Goal: Share content: Share content

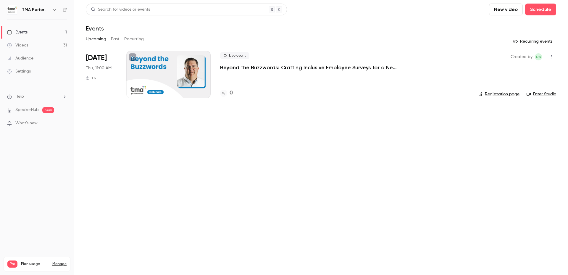
click at [114, 39] on button "Past" at bounding box center [115, 38] width 9 height 9
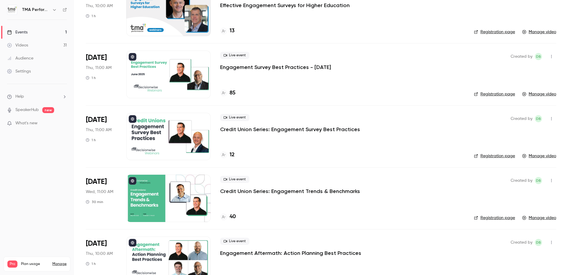
scroll to position [59, 0]
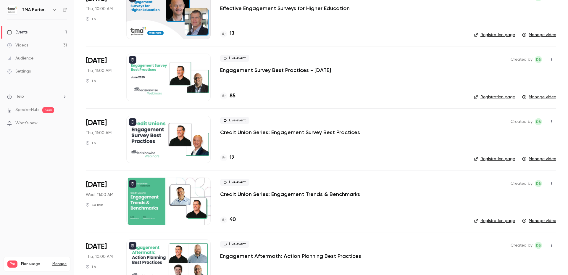
click at [281, 68] on p "Engagement Survey Best Practices - [DATE]" at bounding box center [275, 70] width 111 height 7
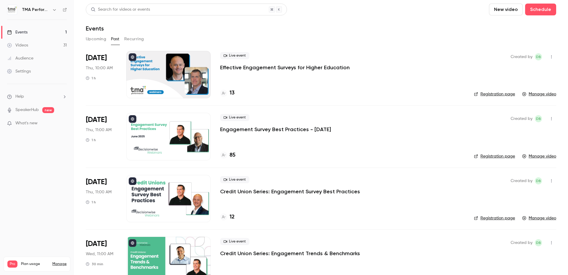
click at [488, 92] on link "Registration page" at bounding box center [494, 94] width 41 height 6
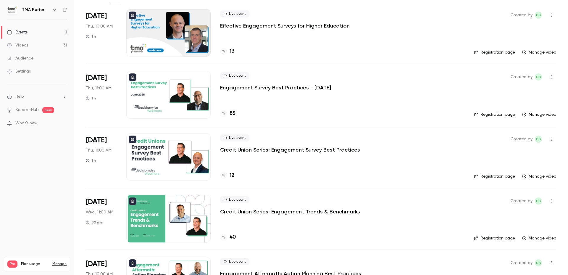
scroll to position [59, 0]
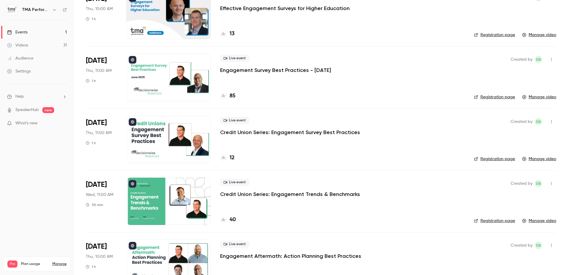
click at [264, 68] on p "Engagement Survey Best Practices - [DATE]" at bounding box center [275, 70] width 111 height 7
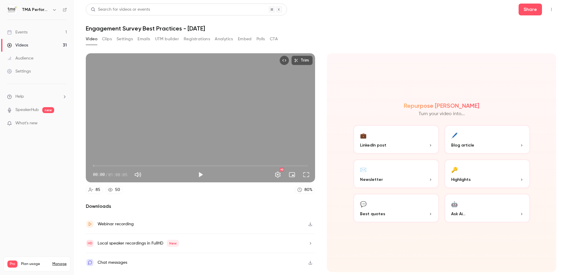
click at [130, 39] on button "Settings" at bounding box center [125, 38] width 16 height 9
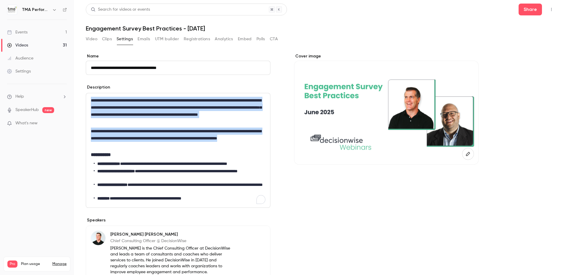
drag, startPoint x: 127, startPoint y: 145, endPoint x: 83, endPoint y: 99, distance: 63.6
click at [83, 99] on main "**********" at bounding box center [321, 137] width 494 height 275
click at [549, 10] on icon "Top Bar Actions" at bounding box center [551, 9] width 5 height 4
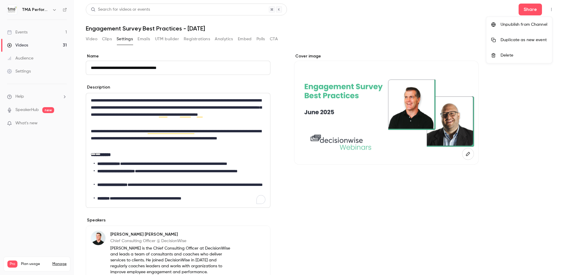
click at [527, 9] on div at bounding box center [284, 137] width 568 height 275
click at [525, 10] on button "Share" at bounding box center [530, 10] width 23 height 12
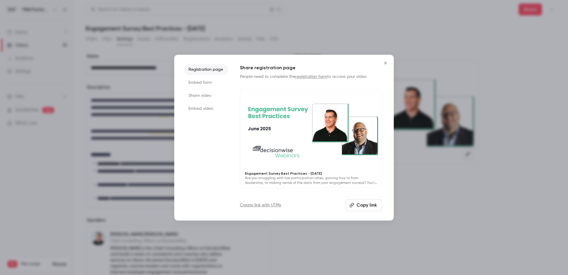
click at [368, 208] on button "Copy link" at bounding box center [364, 205] width 36 height 12
click at [275, 205] on link "Create link with UTMs" at bounding box center [260, 205] width 41 height 6
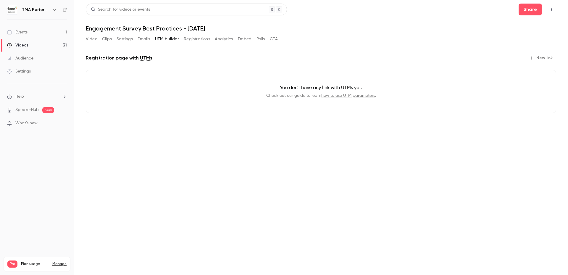
click at [539, 57] on button "New link" at bounding box center [541, 57] width 29 height 9
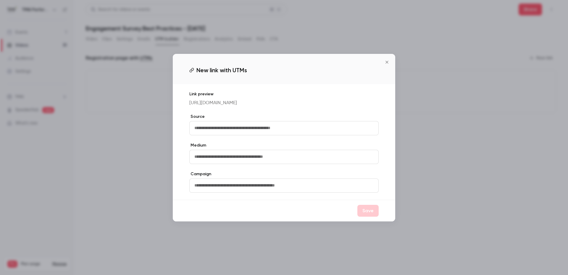
click at [238, 135] on input "text" at bounding box center [283, 128] width 189 height 14
type input "*******"
click at [364, 214] on button "Save" at bounding box center [367, 211] width 21 height 12
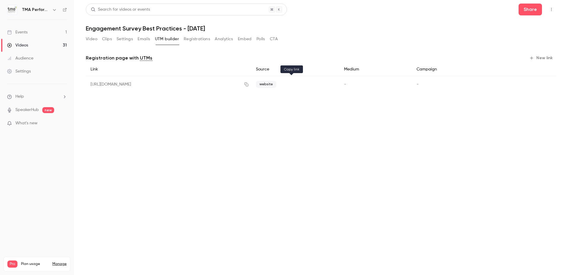
click at [248, 85] on icon "button" at bounding box center [246, 85] width 4 height 4
click at [95, 38] on button "Video" at bounding box center [92, 38] width 12 height 9
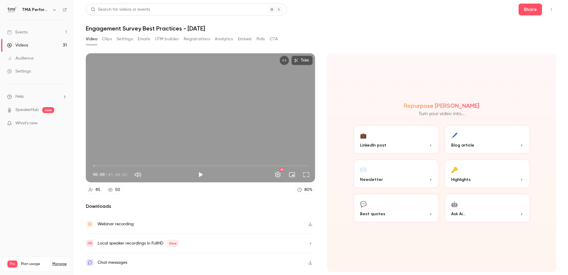
click at [123, 38] on button "Settings" at bounding box center [125, 38] width 16 height 9
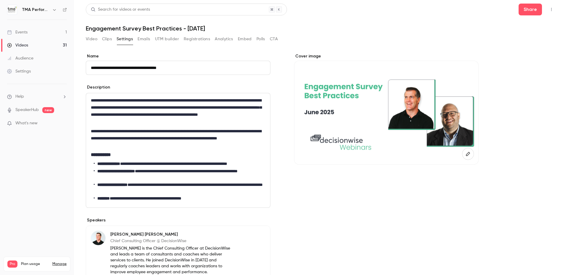
drag, startPoint x: 400, startPoint y: 88, endPoint x: 358, endPoint y: 194, distance: 113.6
drag, startPoint x: 350, startPoint y: 133, endPoint x: 333, endPoint y: 166, distance: 37.2
click at [95, 69] on input "**********" at bounding box center [178, 68] width 185 height 14
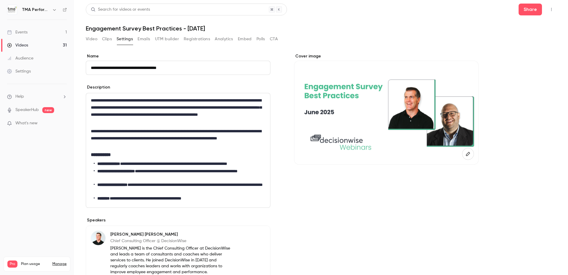
click at [95, 69] on input "**********" at bounding box center [178, 68] width 185 height 14
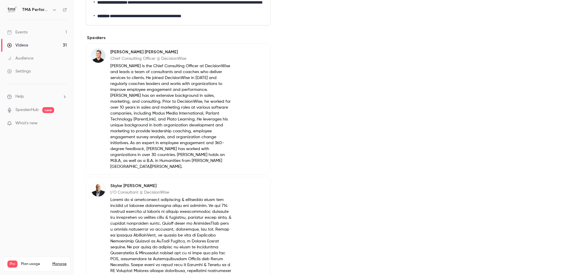
scroll to position [280, 0]
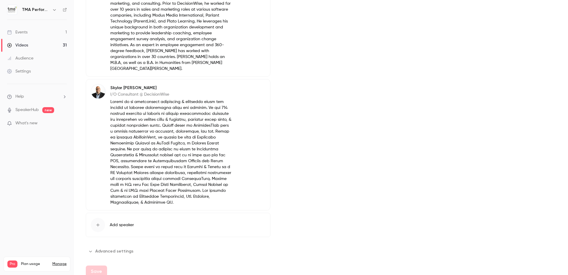
drag, startPoint x: 113, startPoint y: 238, endPoint x: 120, endPoint y: 231, distance: 9.6
click at [113, 247] on button "Advanced settings" at bounding box center [111, 251] width 51 height 9
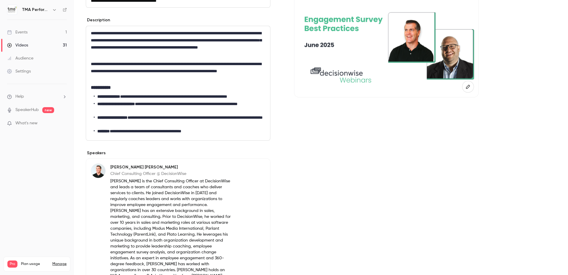
scroll to position [0, 0]
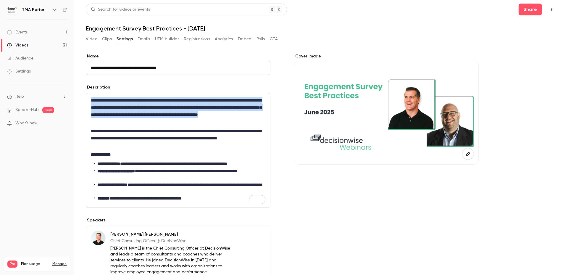
drag, startPoint x: 91, startPoint y: 101, endPoint x: 172, endPoint y: 122, distance: 84.0
click at [172, 122] on div "**********" at bounding box center [178, 150] width 184 height 114
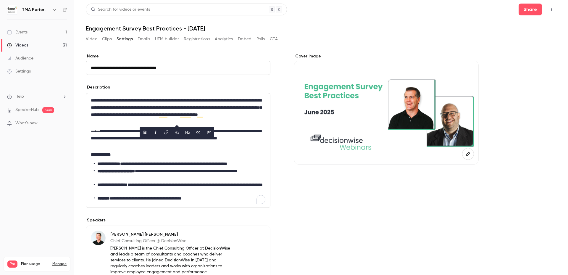
click at [466, 27] on h1 "Engagement Survey Best Practices - [DATE]" at bounding box center [321, 28] width 471 height 7
click at [339, 4] on div "Search for videos or events Share" at bounding box center [321, 10] width 471 height 12
